Goal: Task Accomplishment & Management: Complete application form

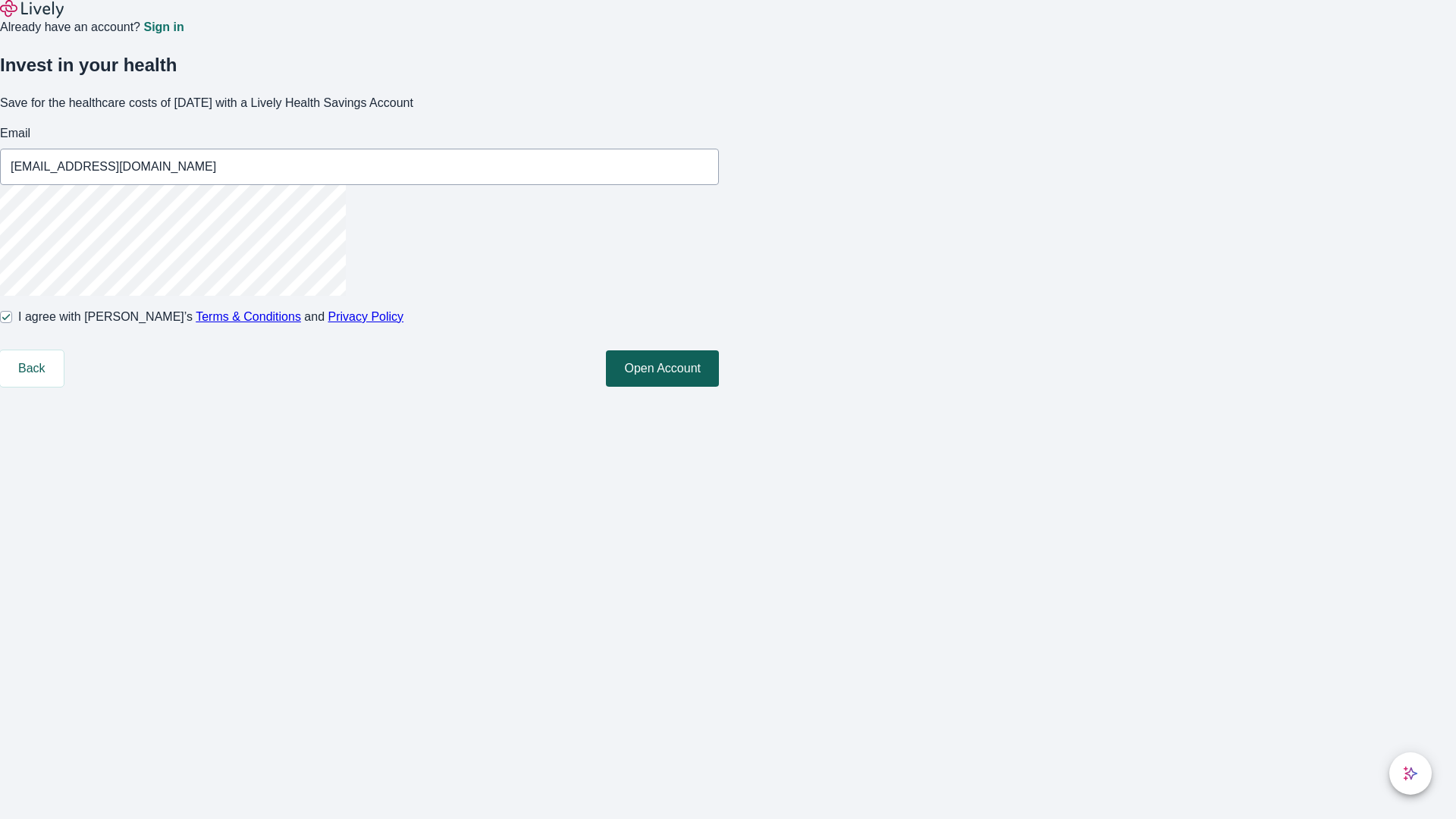
click at [719, 387] on button "Open Account" at bounding box center [663, 368] width 113 height 37
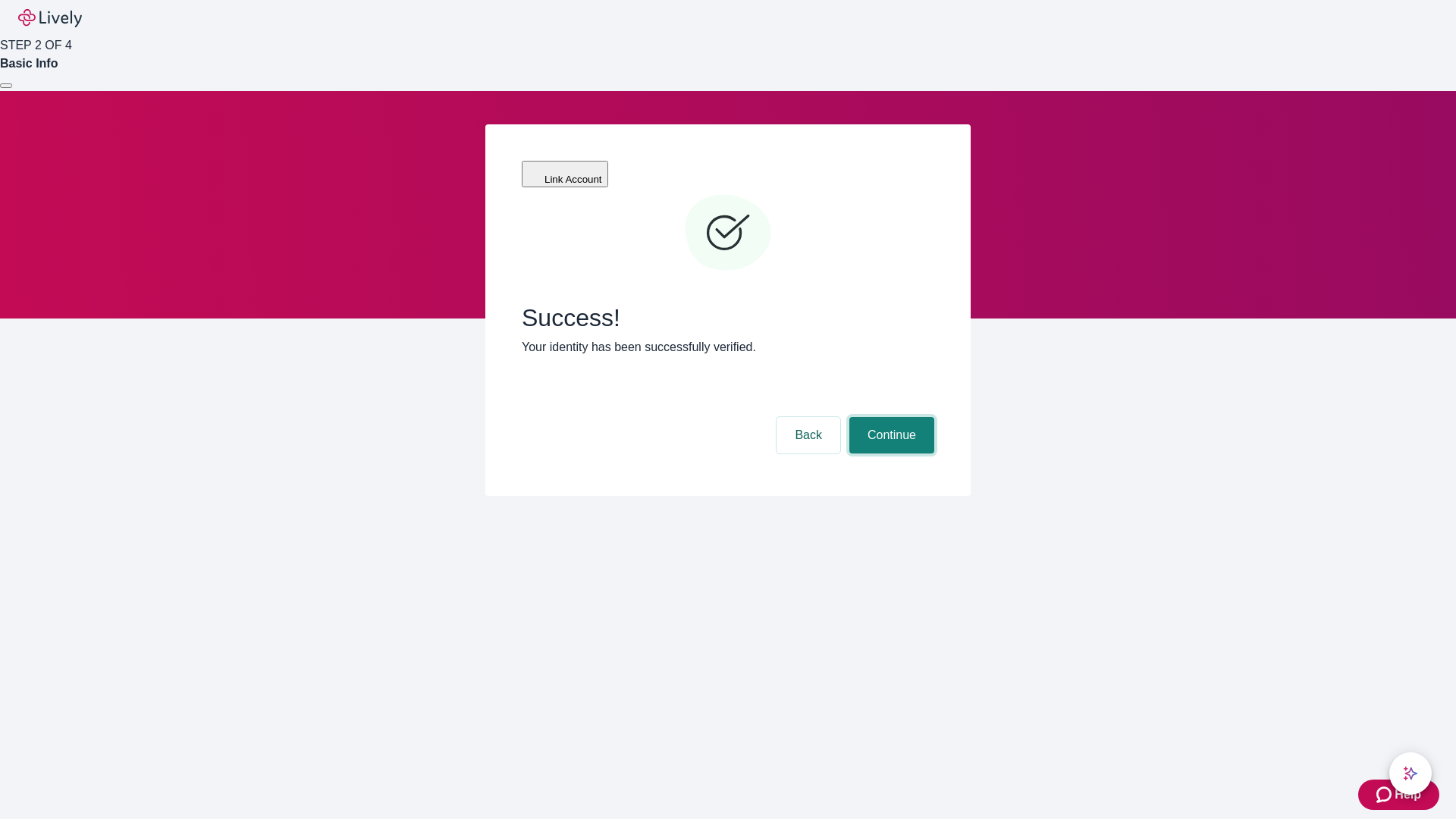
click at [890, 417] on button "Continue" at bounding box center [893, 435] width 85 height 37
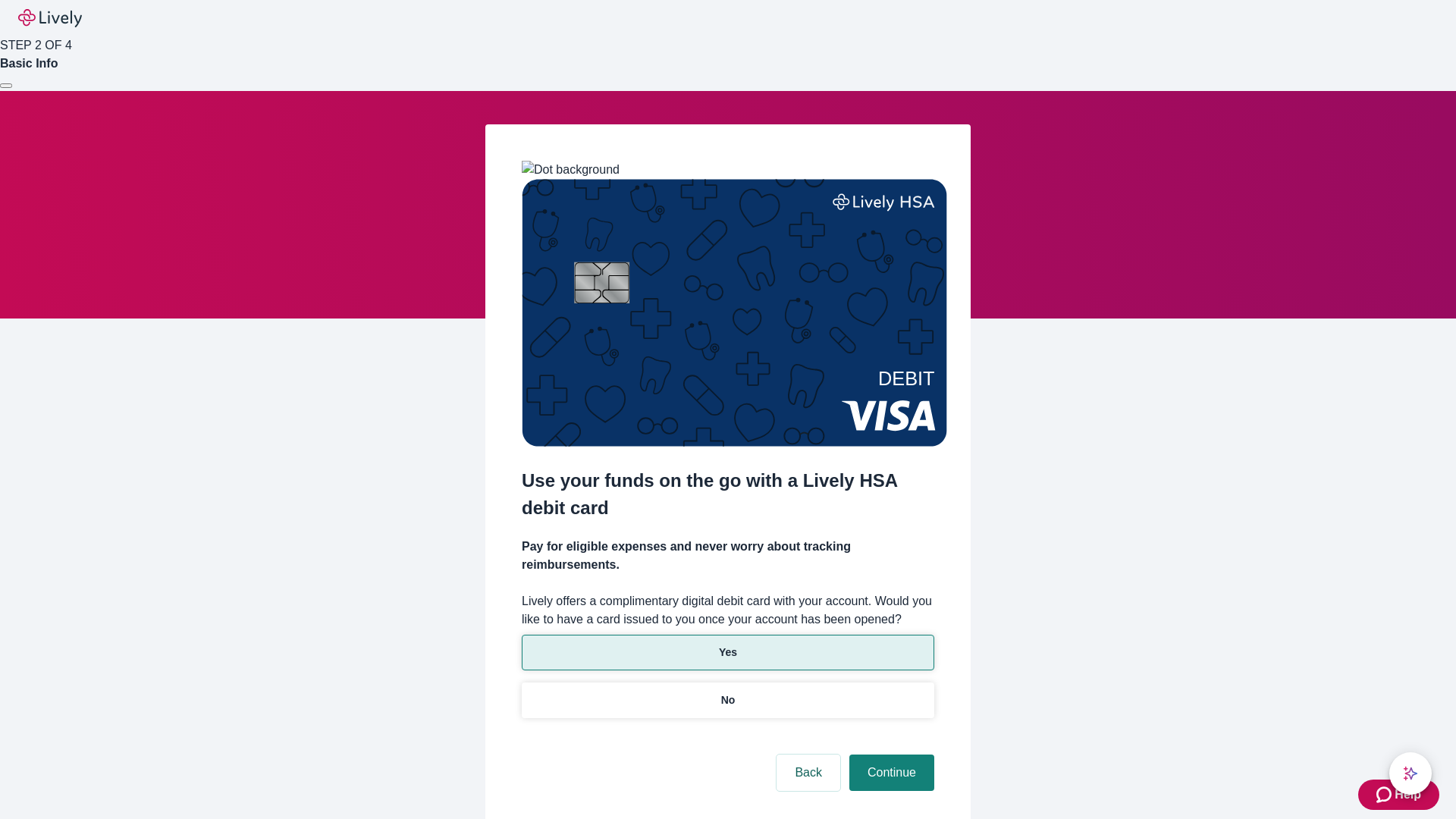
click at [727, 644] on p "Yes" at bounding box center [728, 652] width 18 height 16
click at [890, 755] on button "Continue" at bounding box center [893, 772] width 85 height 37
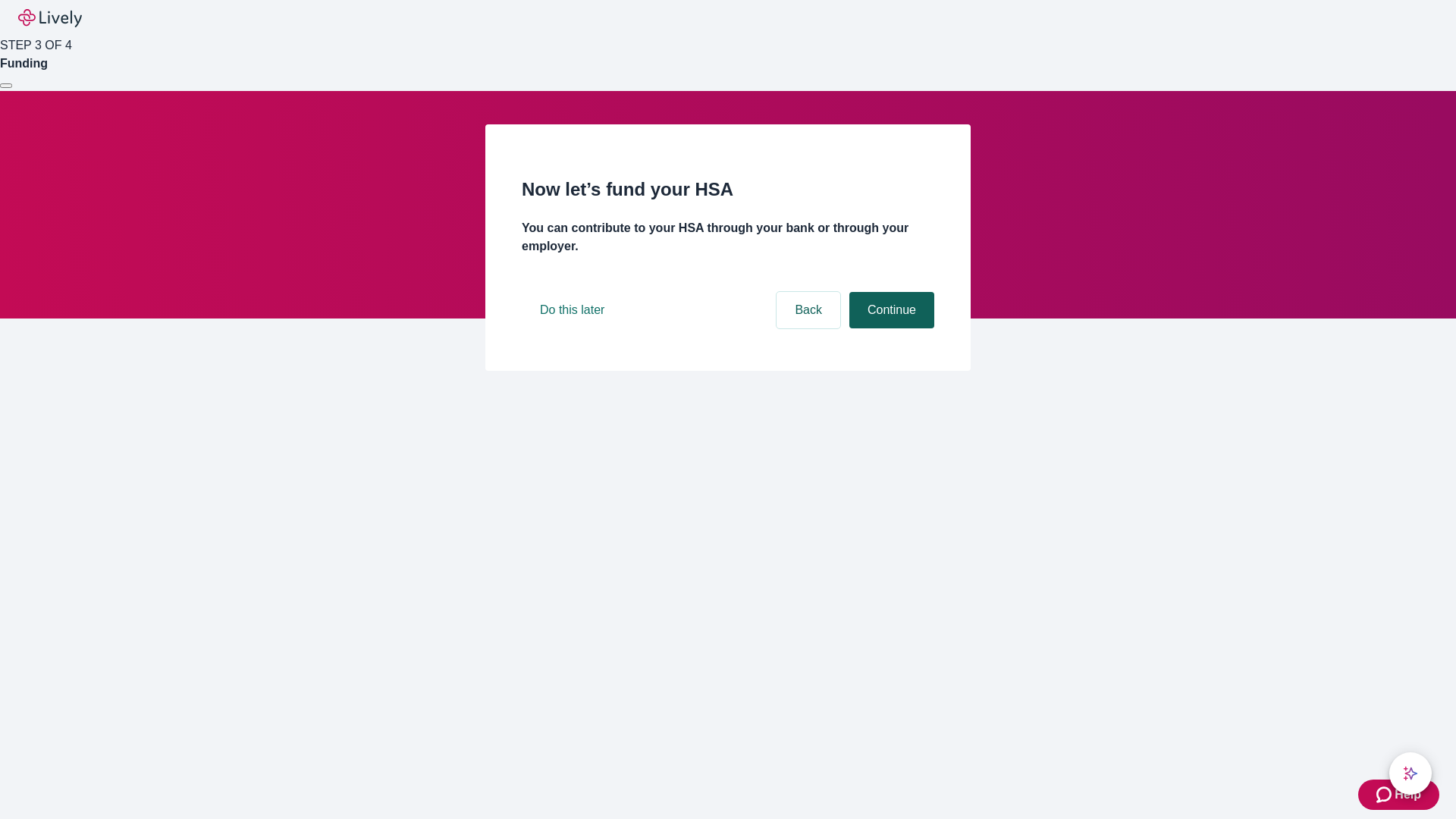
click at [890, 328] on button "Continue" at bounding box center [893, 309] width 85 height 37
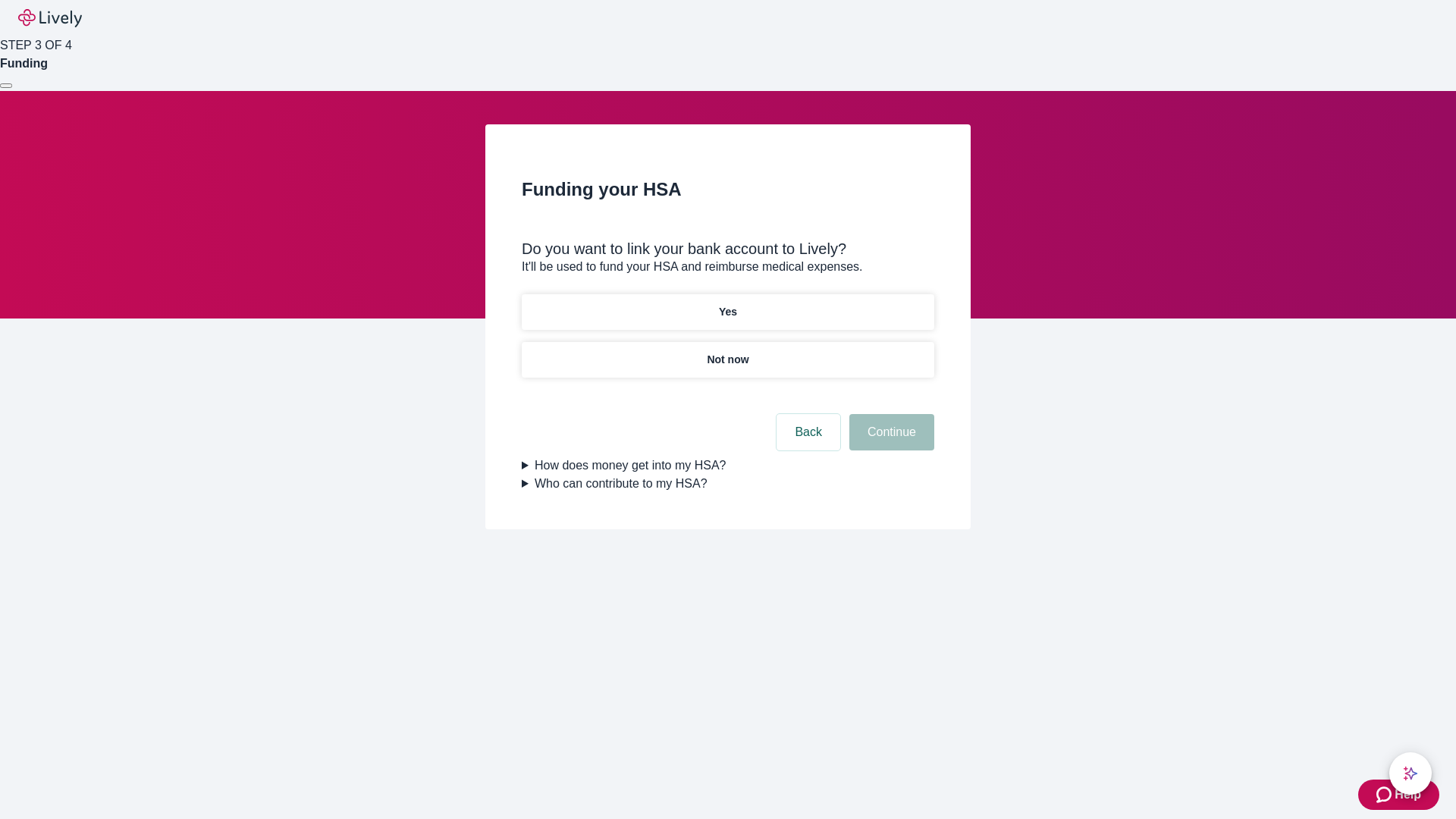
click at [727, 352] on p "Not now" at bounding box center [728, 360] width 42 height 16
click at [890, 441] on button "Continue" at bounding box center [893, 432] width 85 height 37
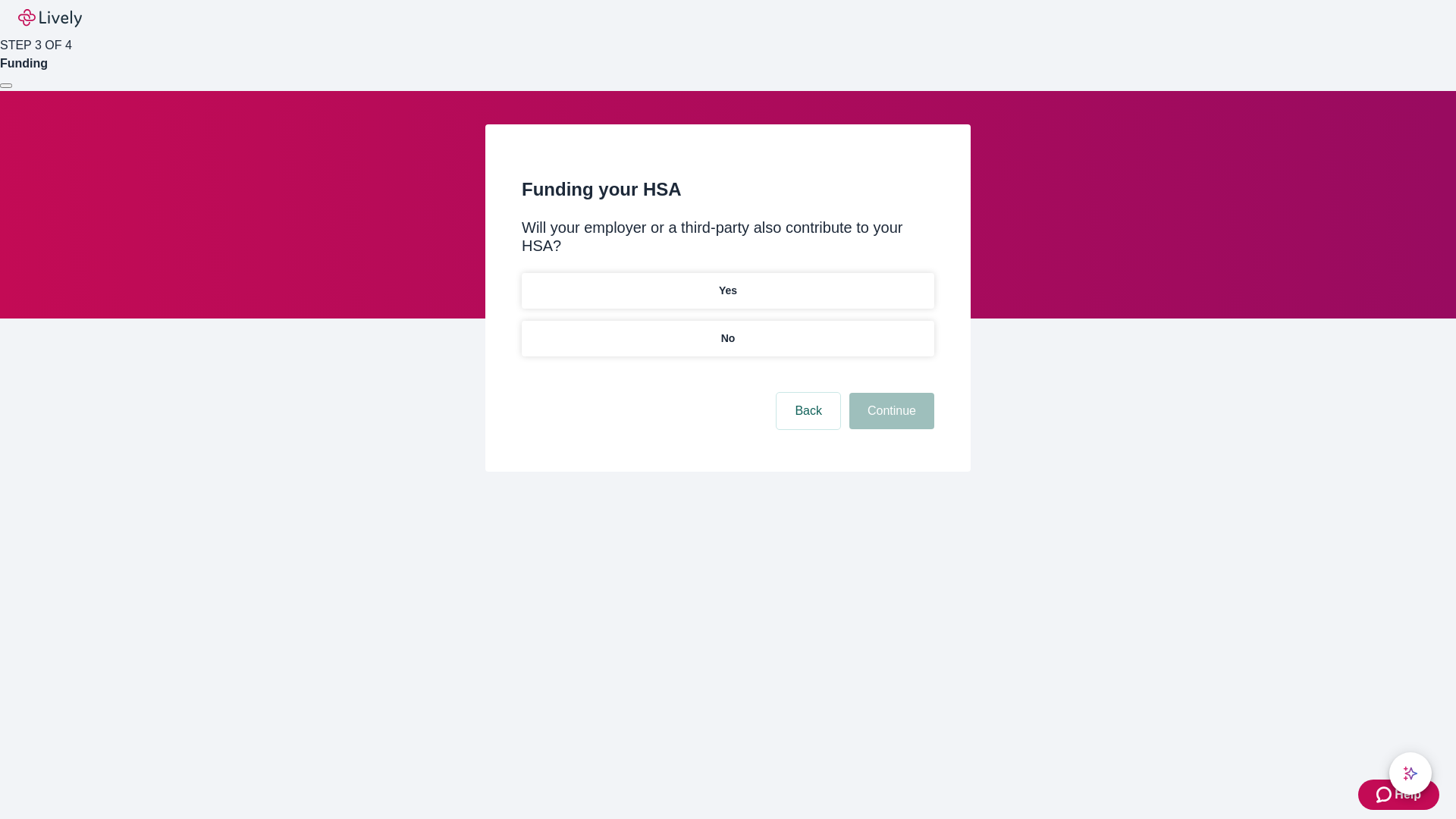
click at [727, 330] on p "No" at bounding box center [728, 338] width 15 height 16
click at [890, 393] on button "Continue" at bounding box center [893, 410] width 85 height 37
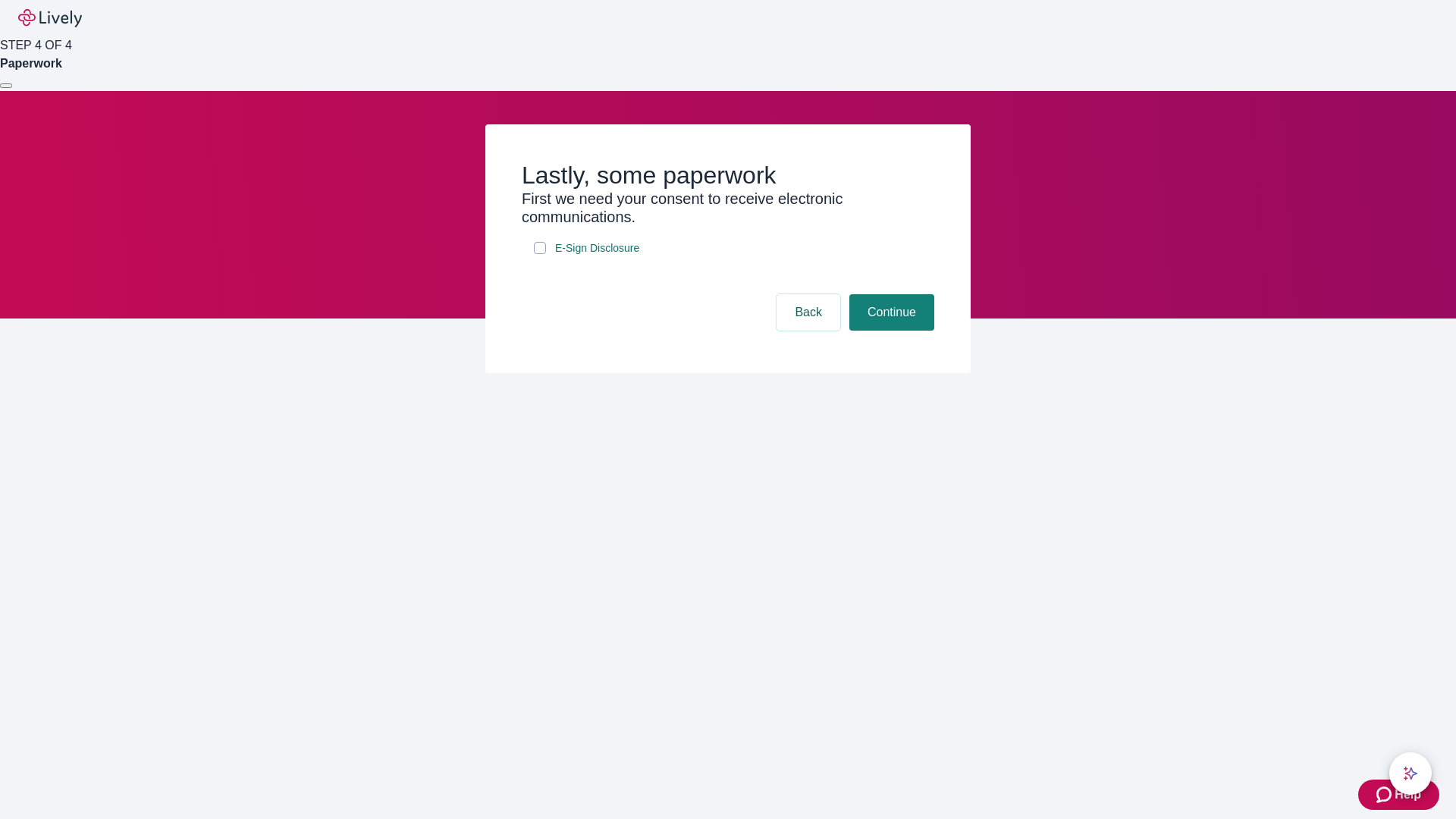
click at [541, 254] on input "E-Sign Disclosure" at bounding box center [540, 248] width 12 height 12
checkbox input "true"
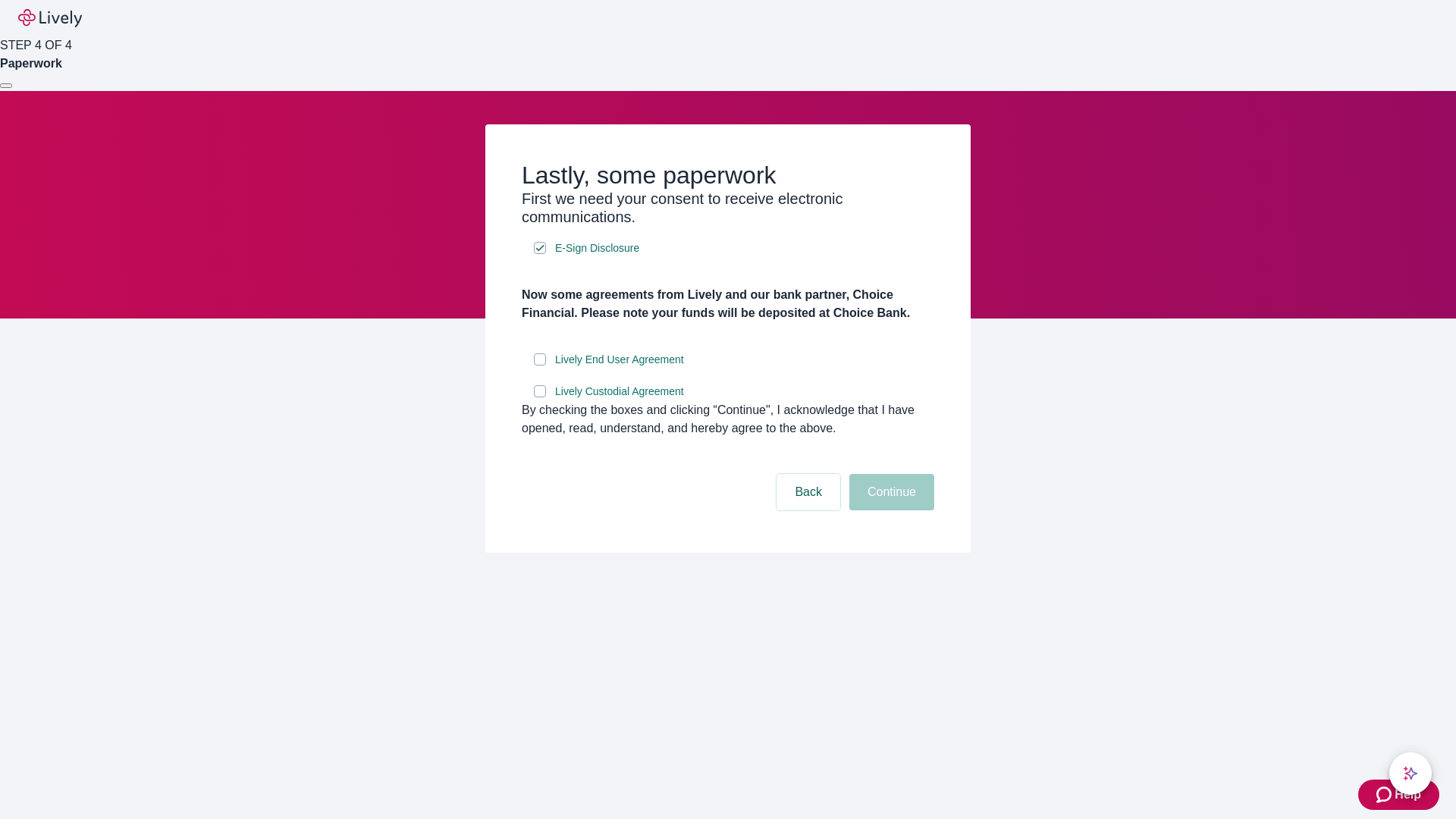
click at [541, 366] on input "Lively End User Agreement" at bounding box center [540, 359] width 12 height 12
checkbox input "true"
click at [541, 398] on input "Lively Custodial Agreement" at bounding box center [540, 392] width 12 height 12
checkbox input "true"
click at [890, 511] on button "Continue" at bounding box center [893, 492] width 85 height 37
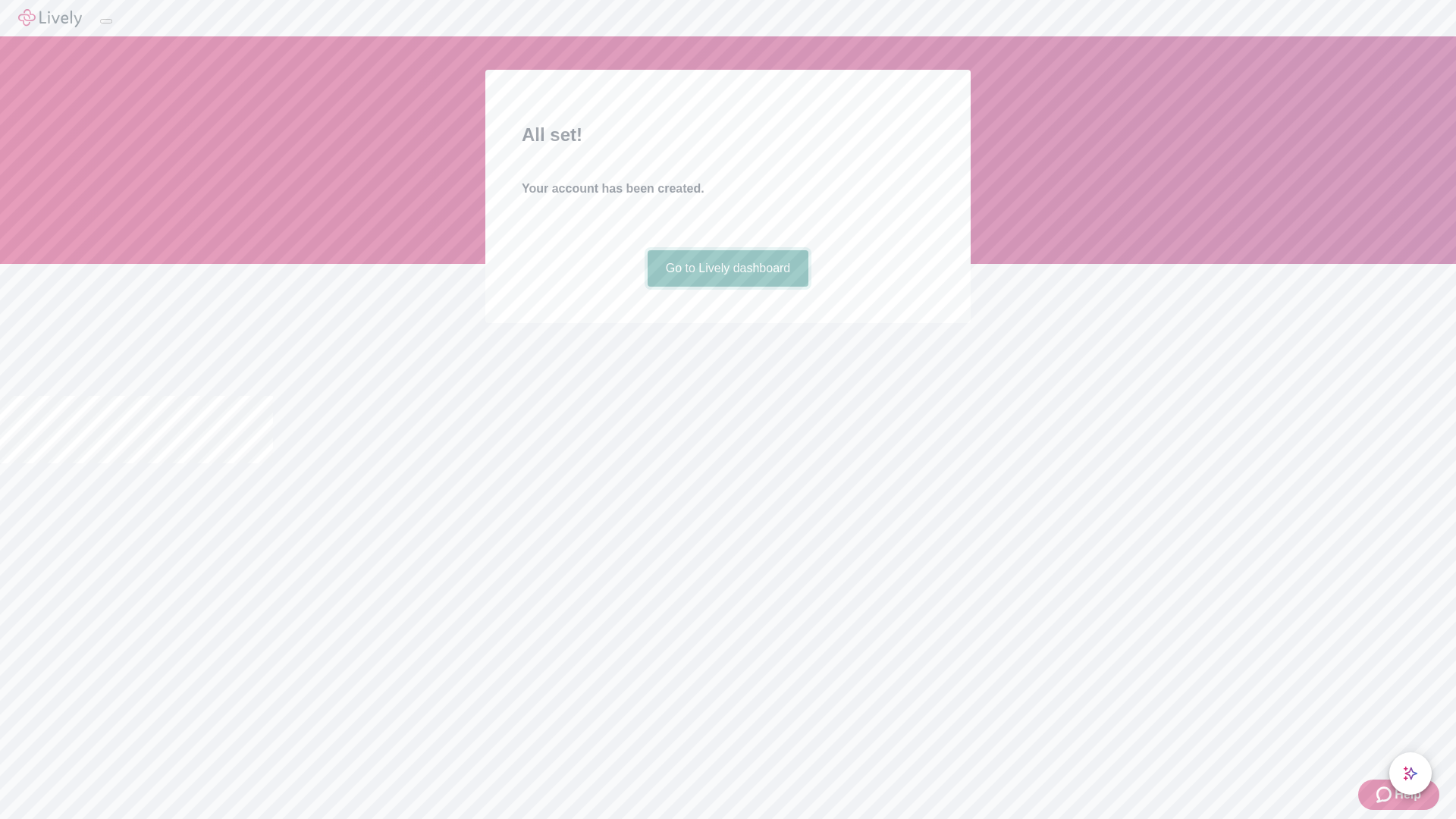
click at [727, 287] on link "Go to Lively dashboard" at bounding box center [728, 268] width 162 height 37
